Goal: Information Seeking & Learning: Learn about a topic

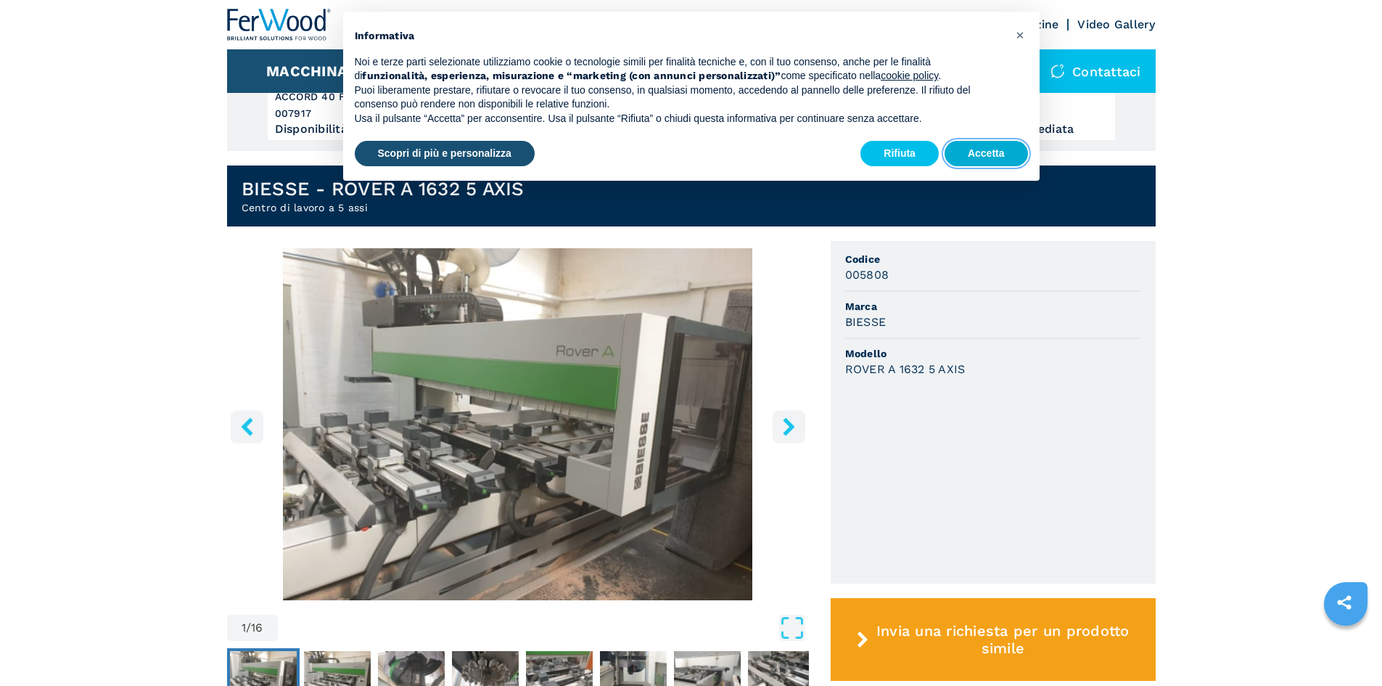
click at [974, 155] on button "Accetta" at bounding box center [986, 154] width 83 height 26
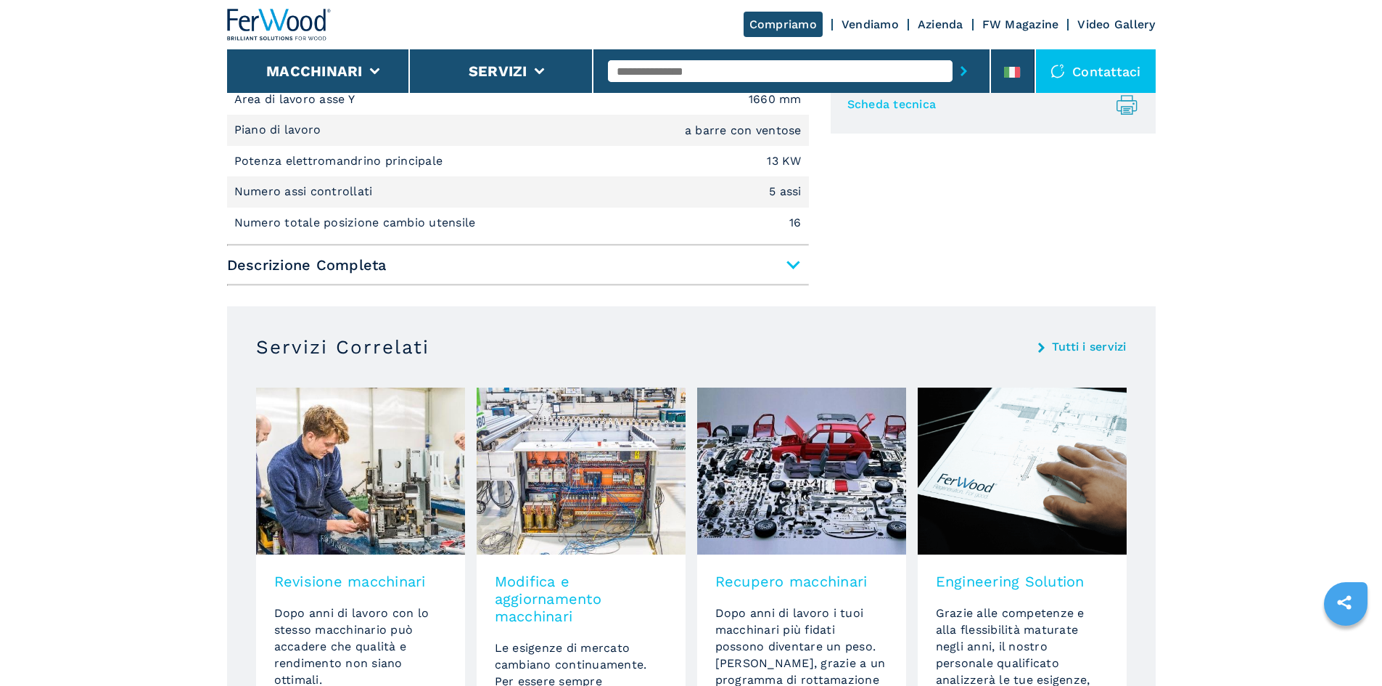
scroll to position [1161, 0]
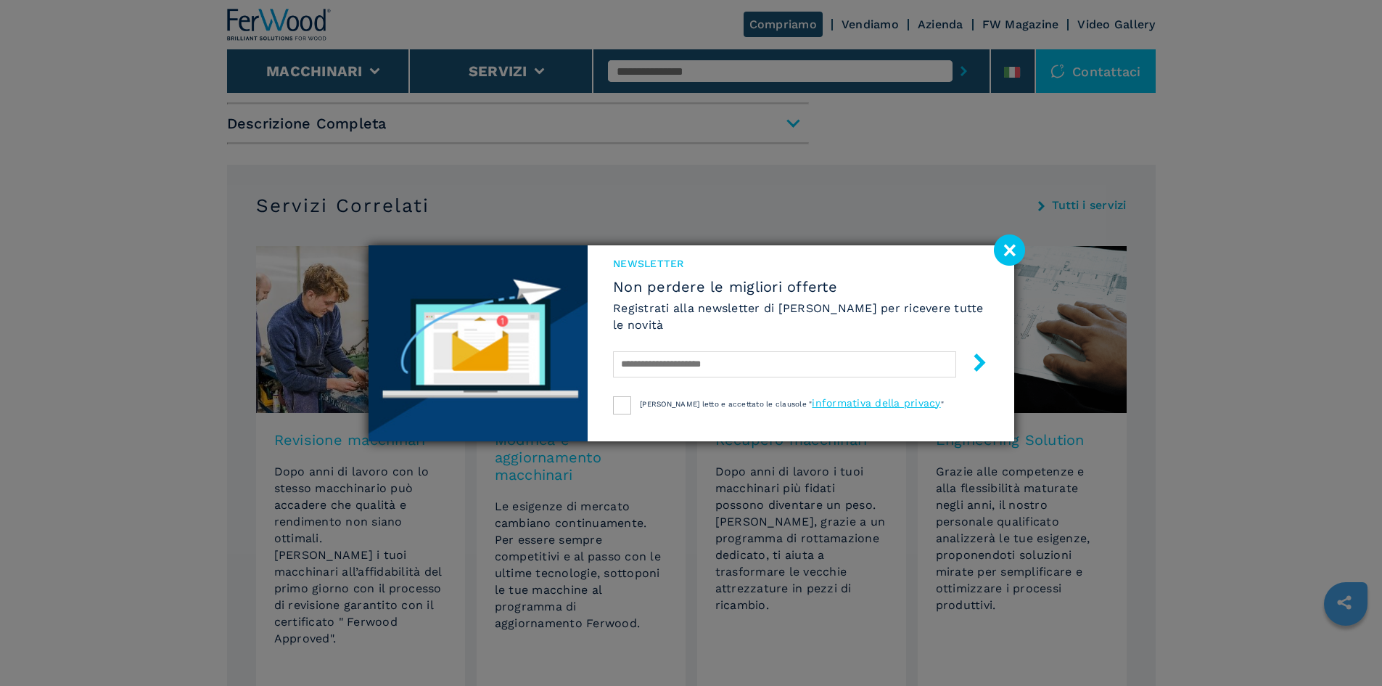
click at [1010, 252] on image at bounding box center [1009, 249] width 31 height 31
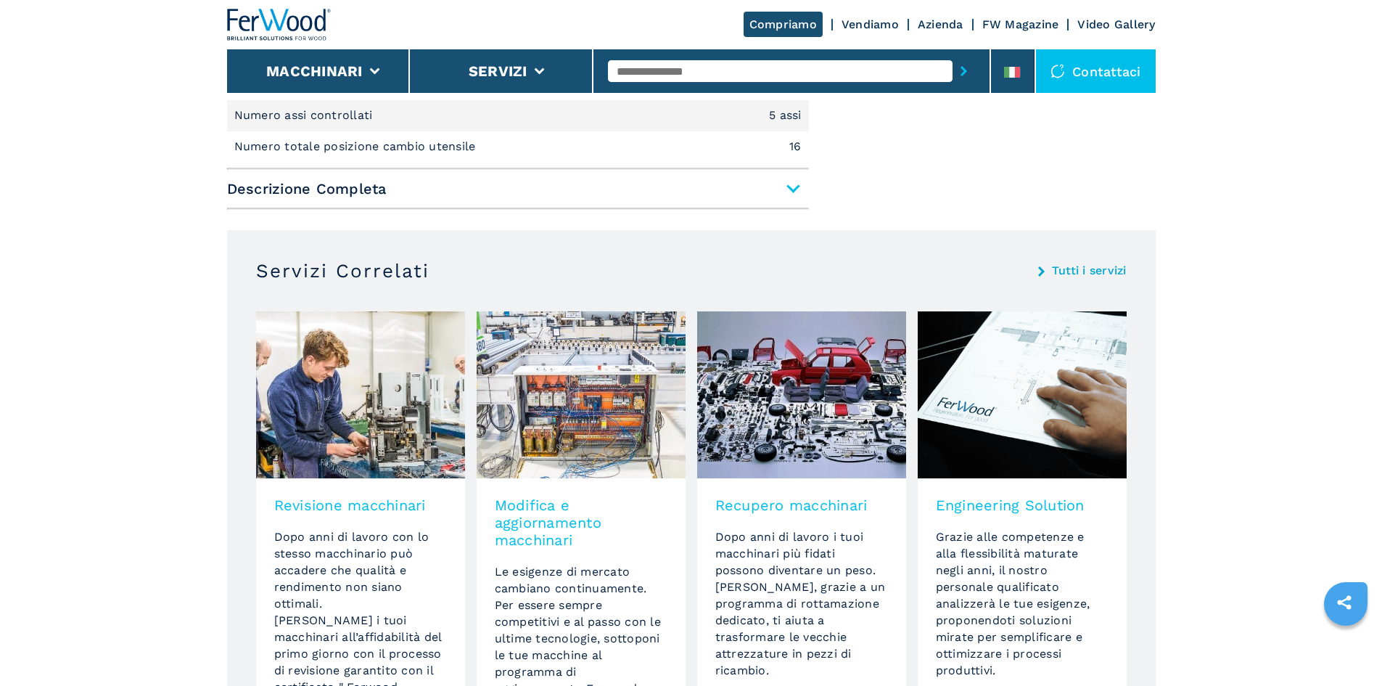
scroll to position [1025, 0]
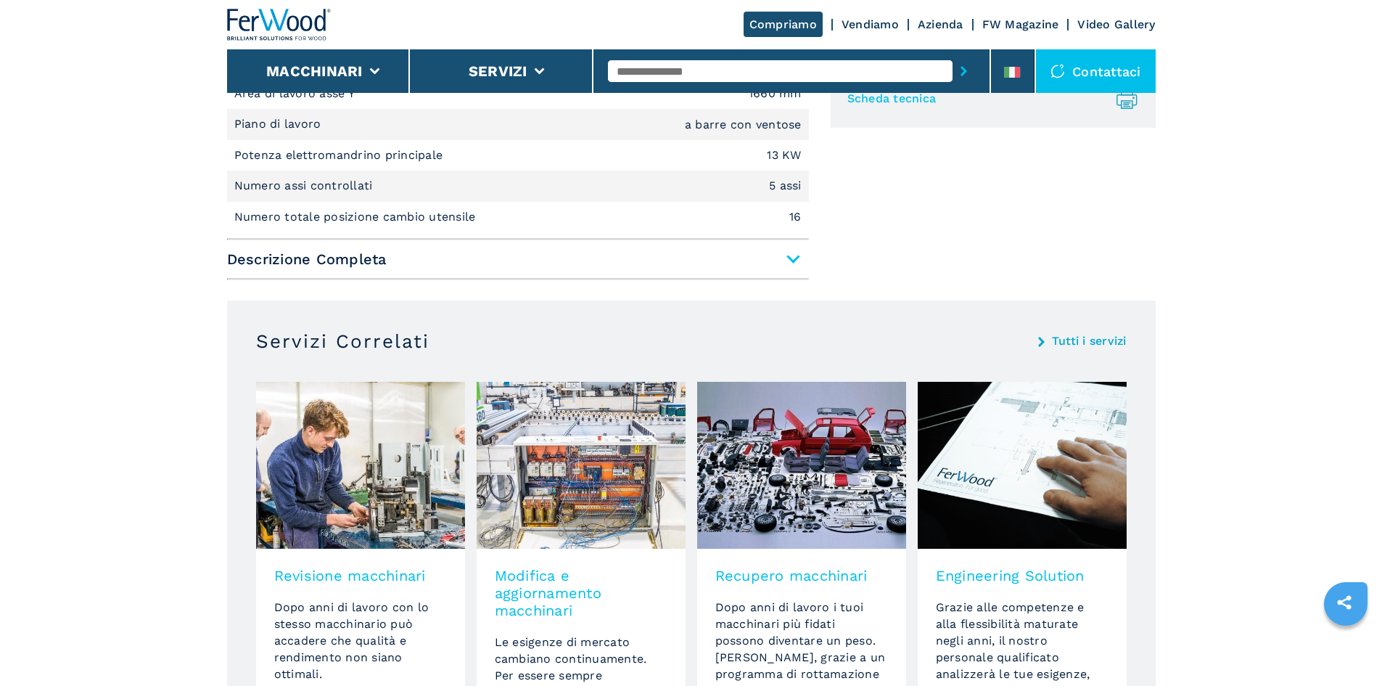
click at [353, 251] on span "Descrizione Completa" at bounding box center [518, 259] width 582 height 26
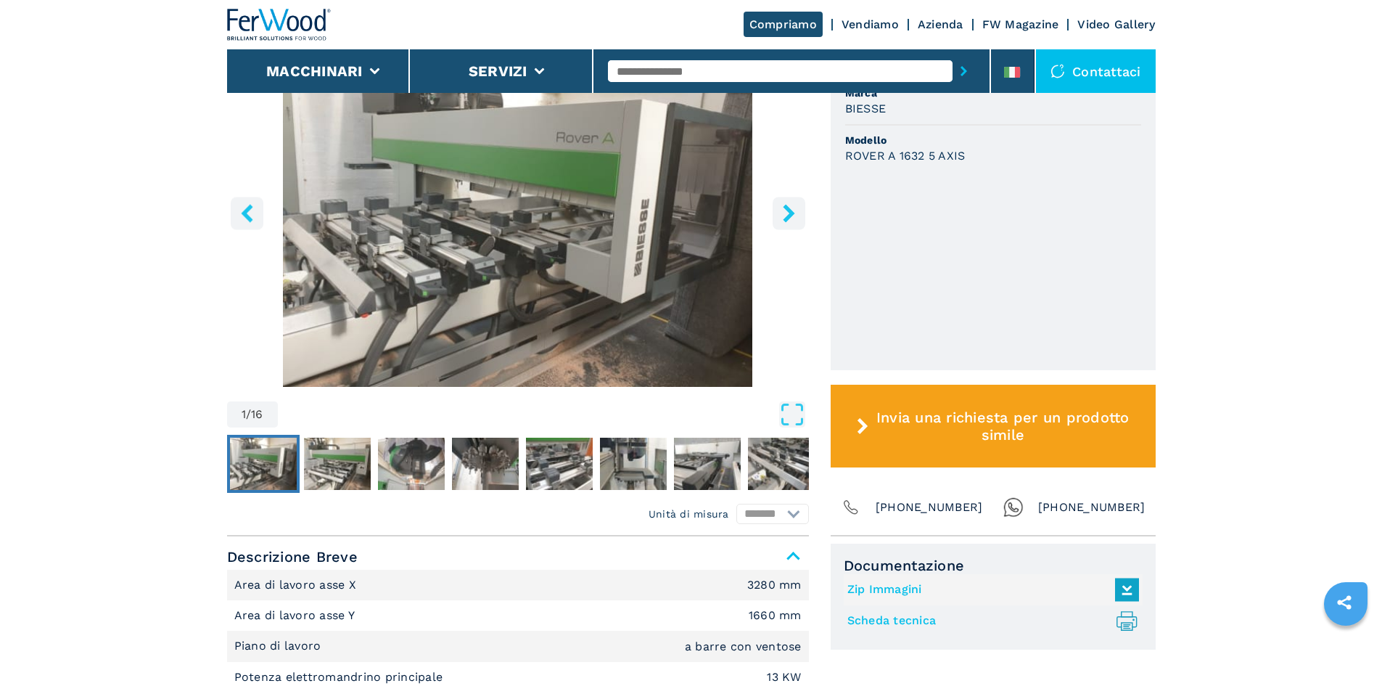
scroll to position [372, 0]
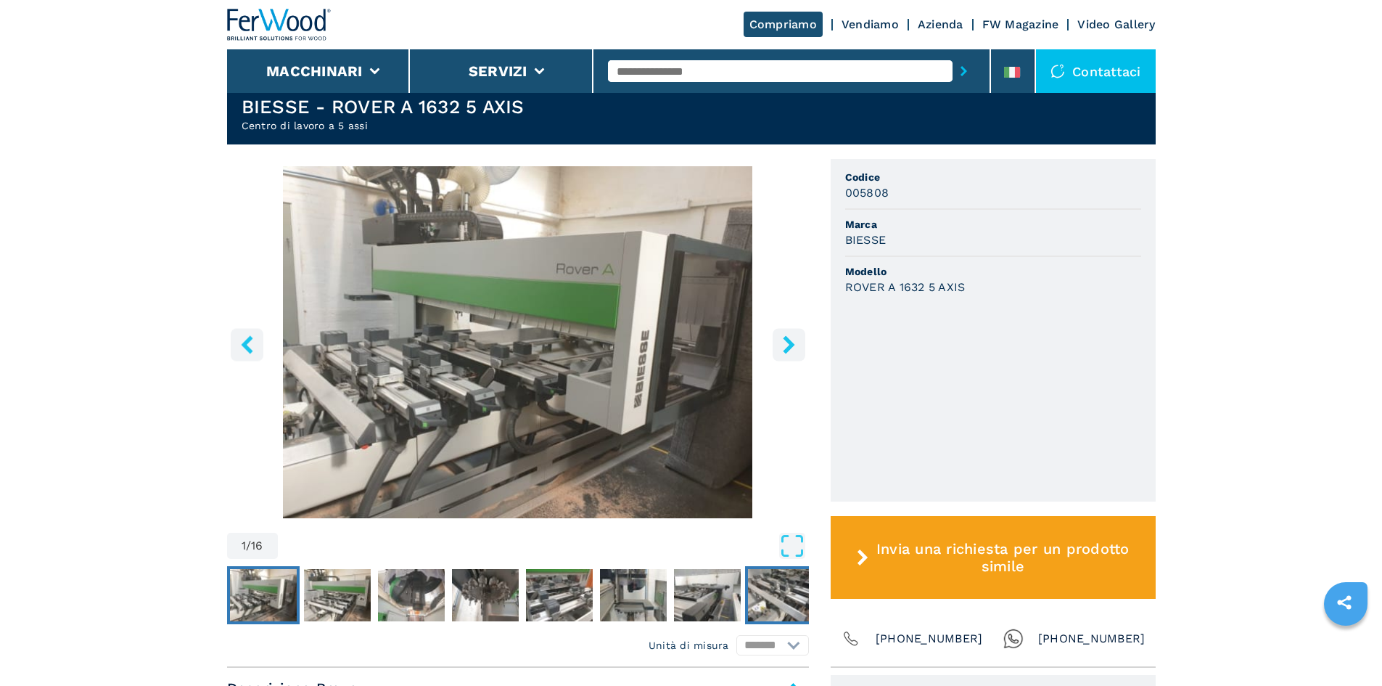
click at [767, 612] on img "Go to Slide 8" at bounding box center [781, 595] width 67 height 52
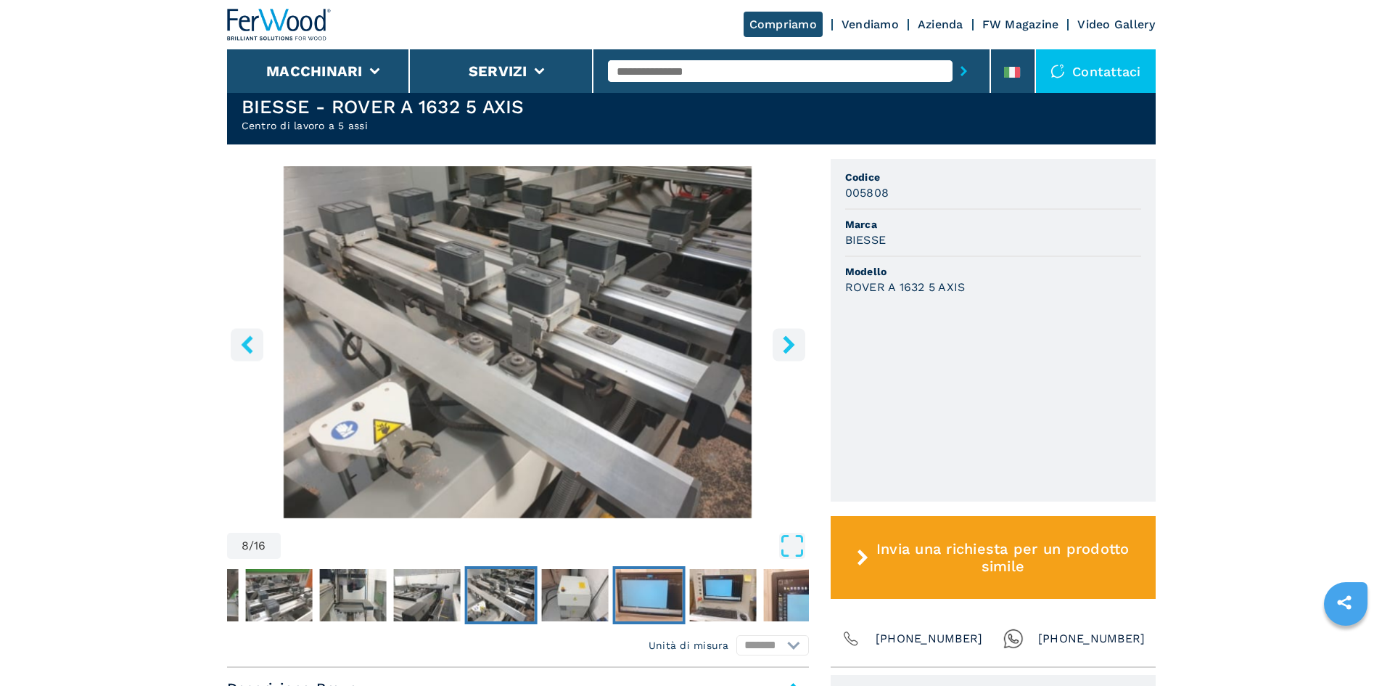
click at [676, 607] on img "Go to Slide 10" at bounding box center [648, 595] width 67 height 52
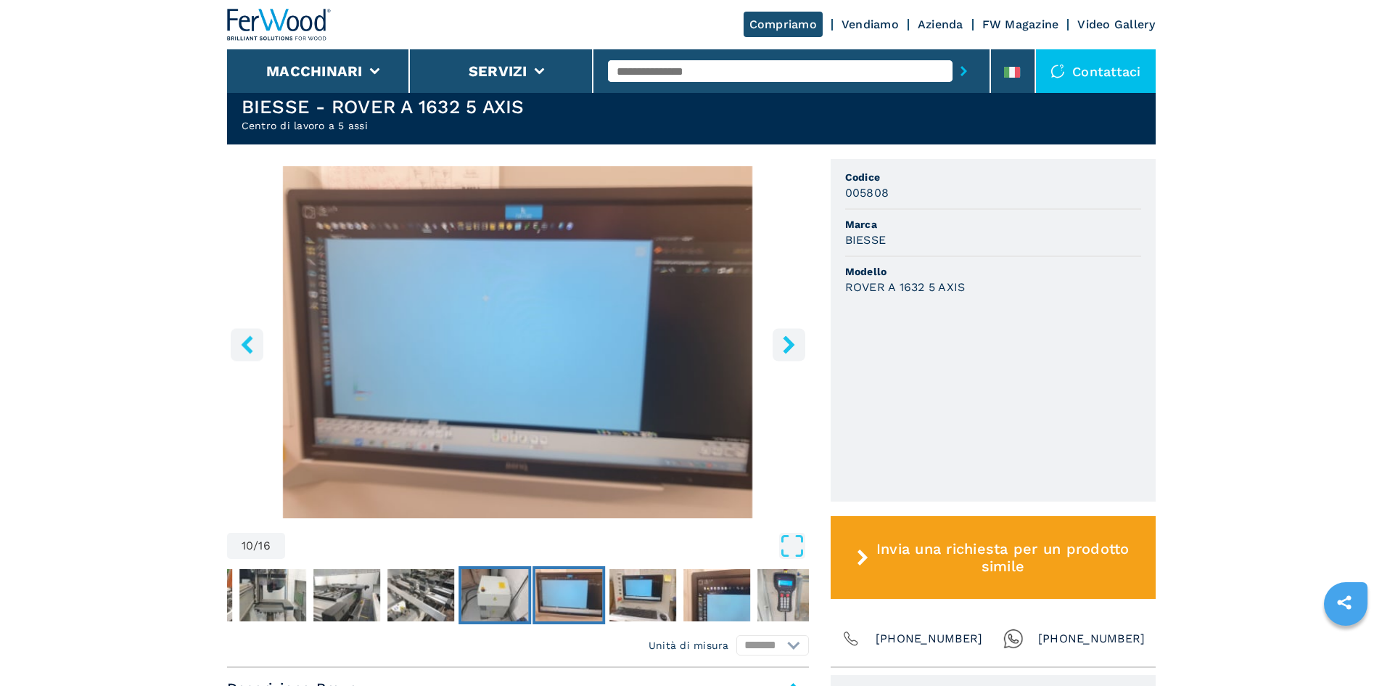
click at [518, 599] on img "Go to Slide 9" at bounding box center [494, 595] width 67 height 52
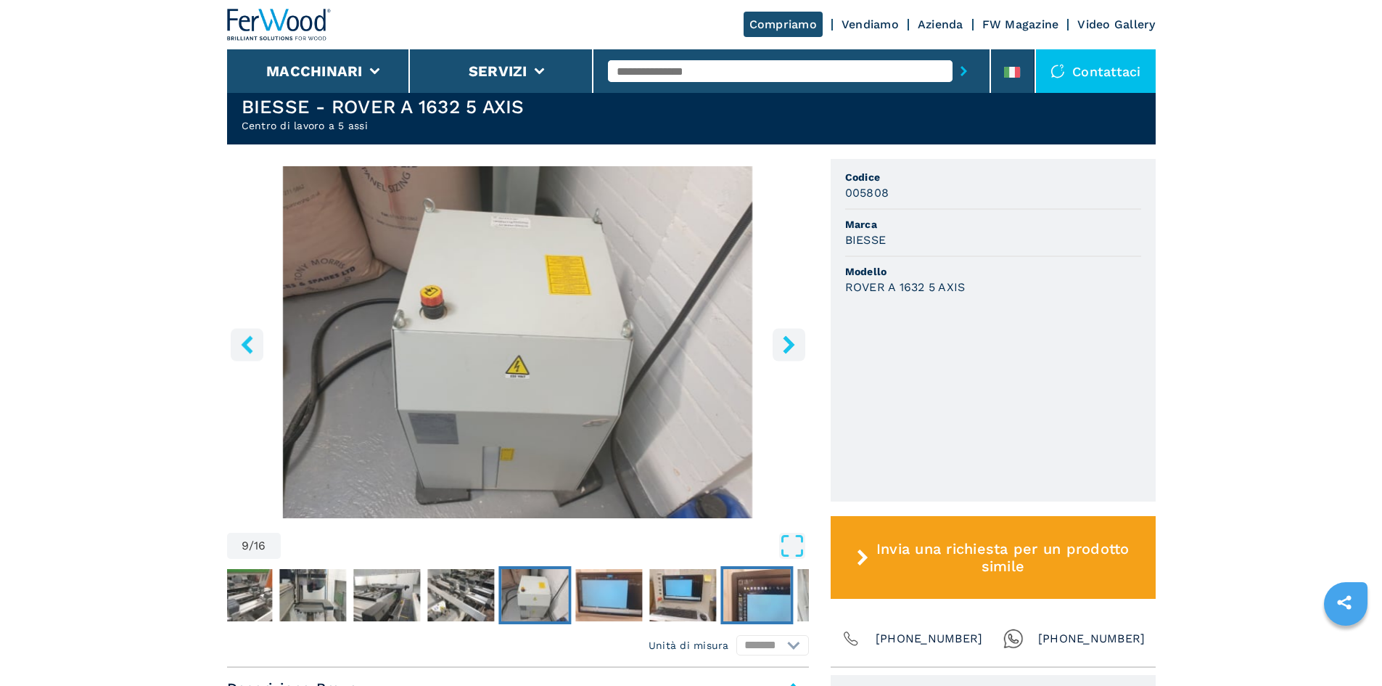
click at [743, 601] on img "Go to Slide 12" at bounding box center [756, 595] width 67 height 52
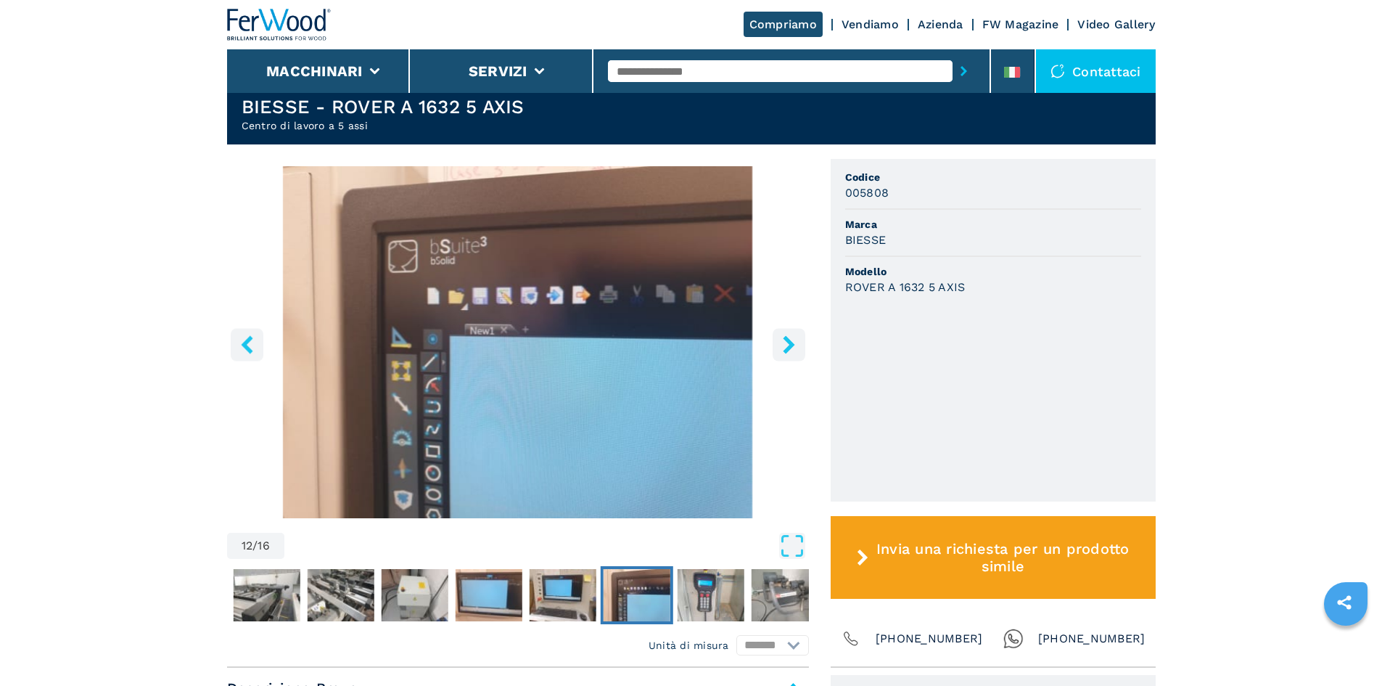
click at [747, 603] on div at bounding box center [518, 594] width 582 height 65
click at [756, 604] on img "Go to Slide 14" at bounding box center [784, 595] width 67 height 52
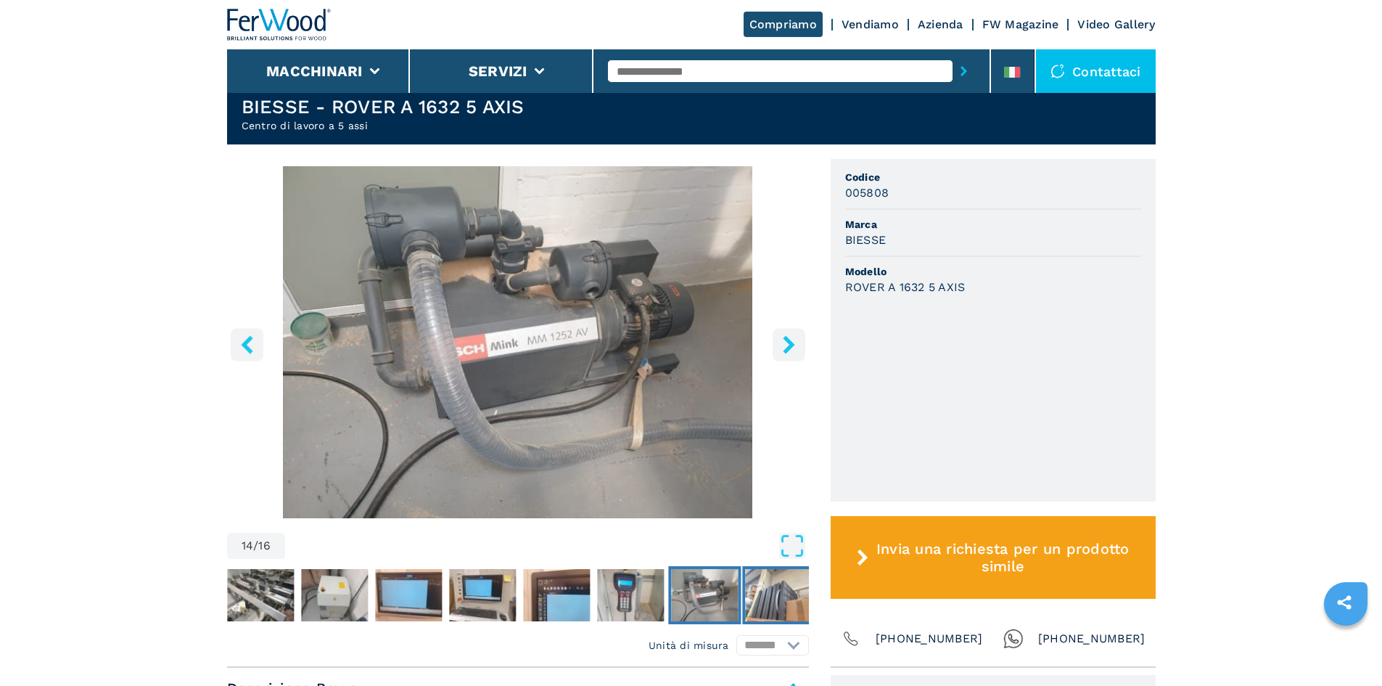
click at [787, 607] on img "Go to Slide 15" at bounding box center [778, 595] width 67 height 52
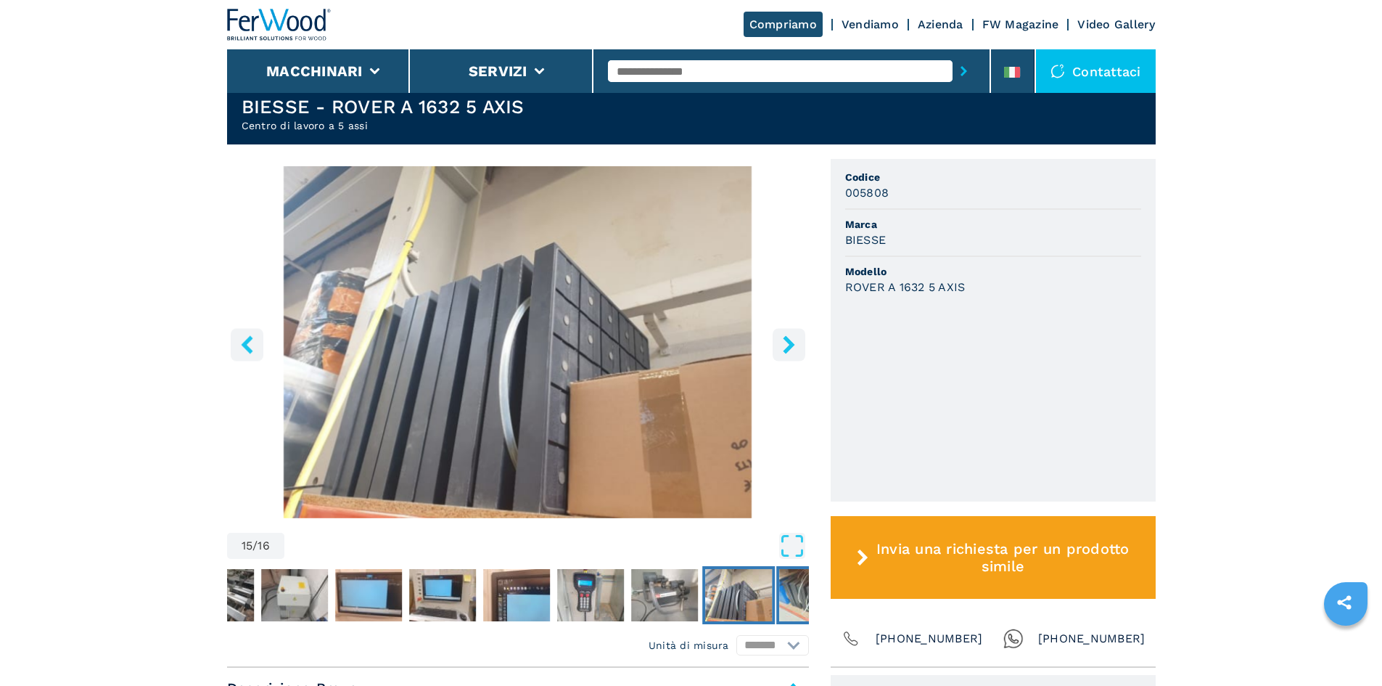
click at [796, 601] on img "Go to Slide 16" at bounding box center [812, 595] width 67 height 52
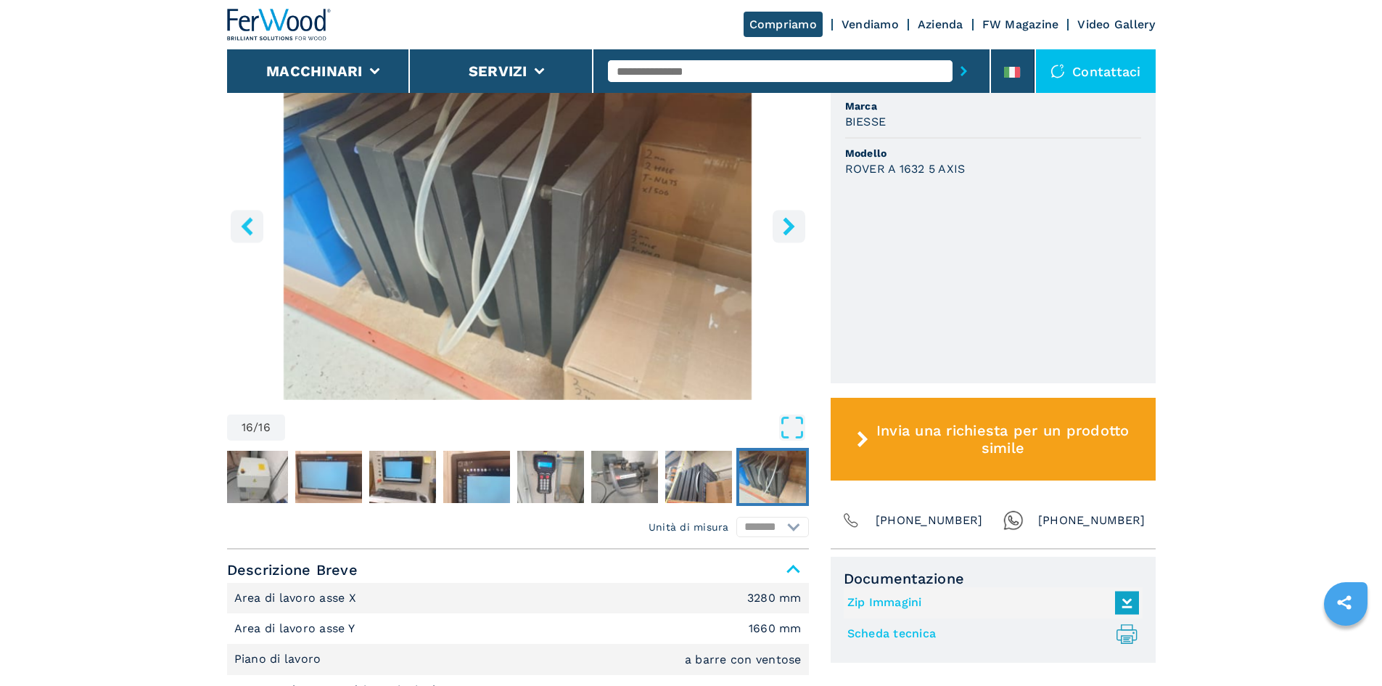
scroll to position [508, 0]
